Goal: Submit feedback/report problem

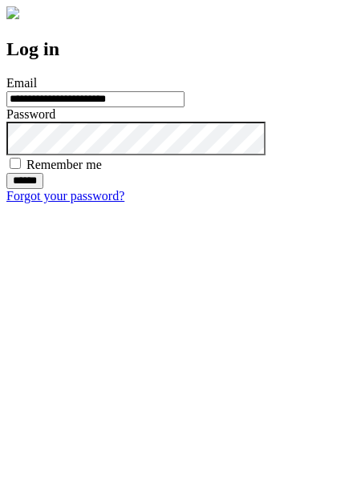
click at [43, 189] on input "******" at bounding box center [24, 181] width 37 height 16
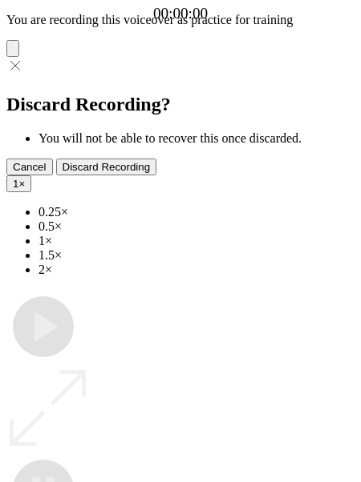
type input "**********"
